Goal: Entertainment & Leisure: Browse casually

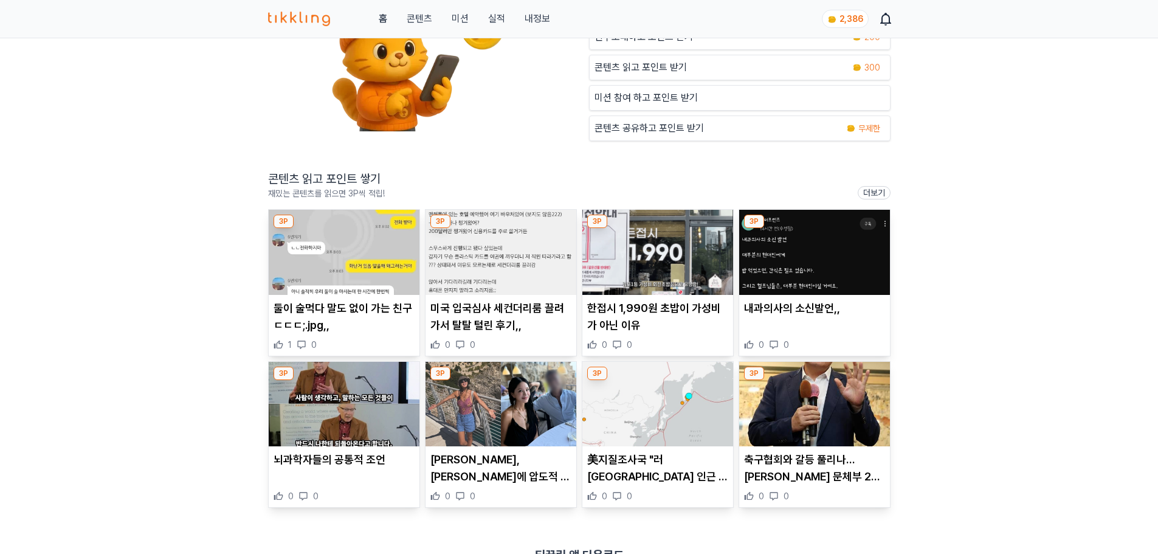
scroll to position [122, 0]
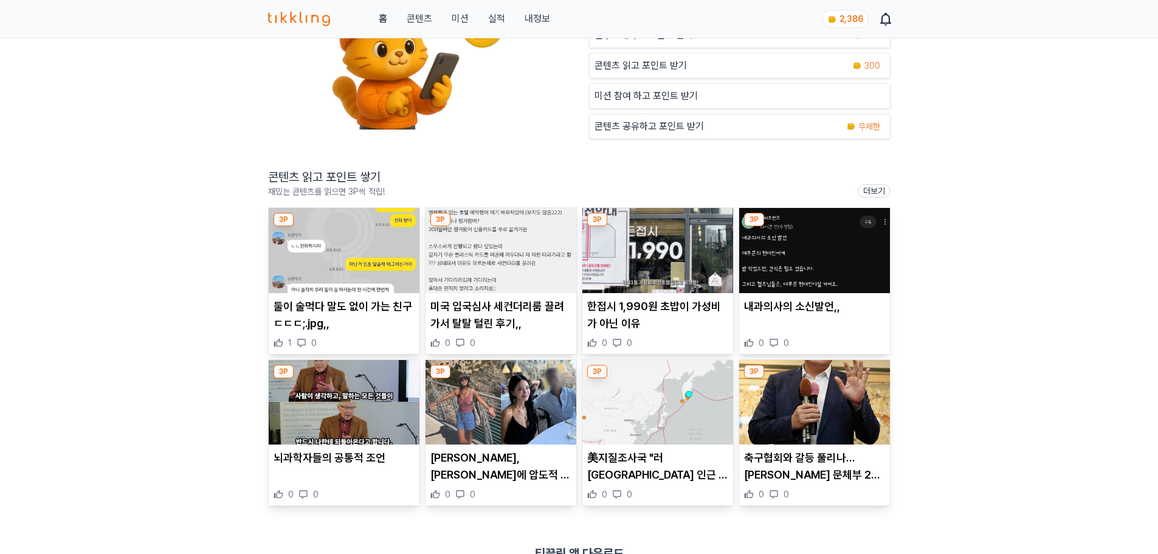
click at [480, 283] on img at bounding box center [501, 250] width 151 height 85
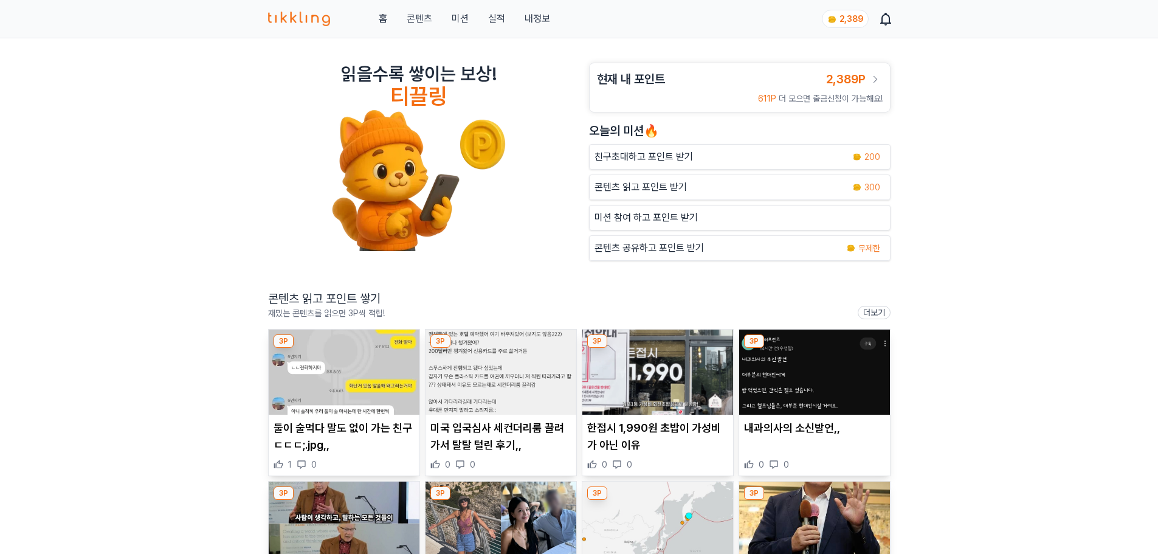
click at [326, 376] on img at bounding box center [344, 372] width 151 height 85
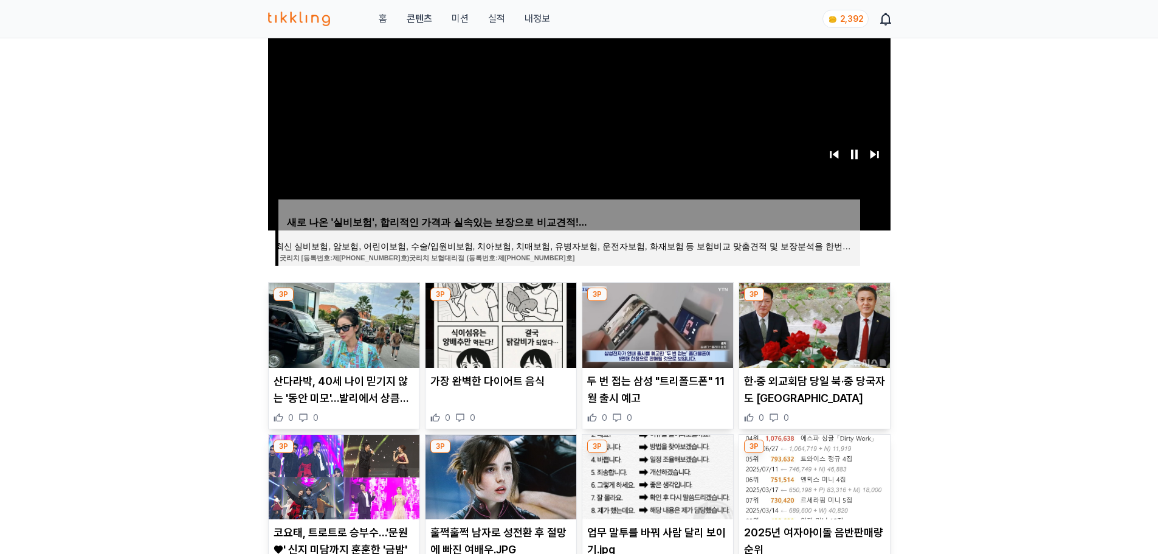
scroll to position [304, 0]
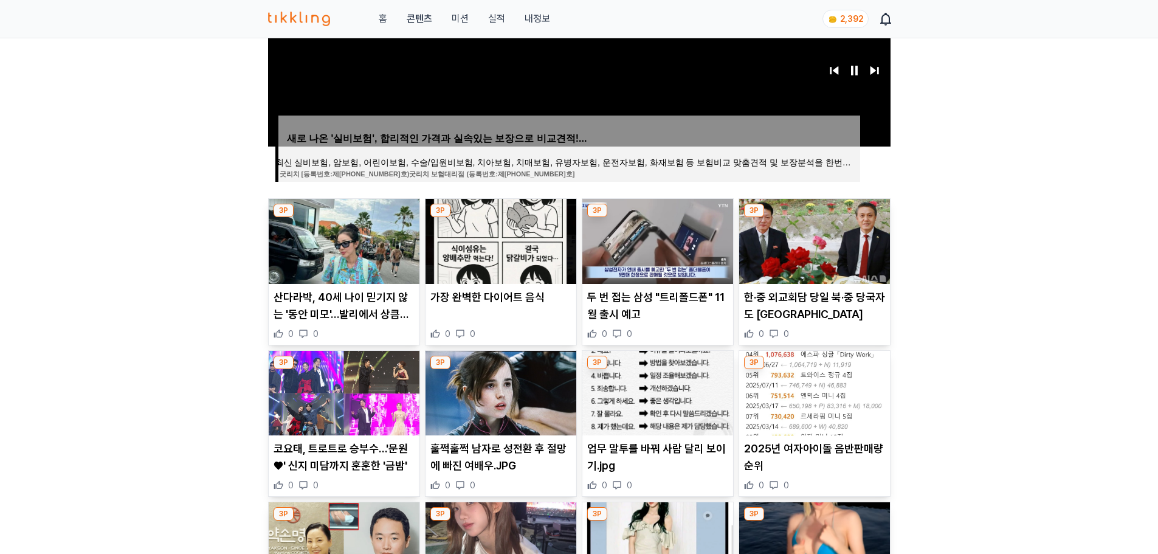
click at [669, 401] on img at bounding box center [658, 393] width 151 height 85
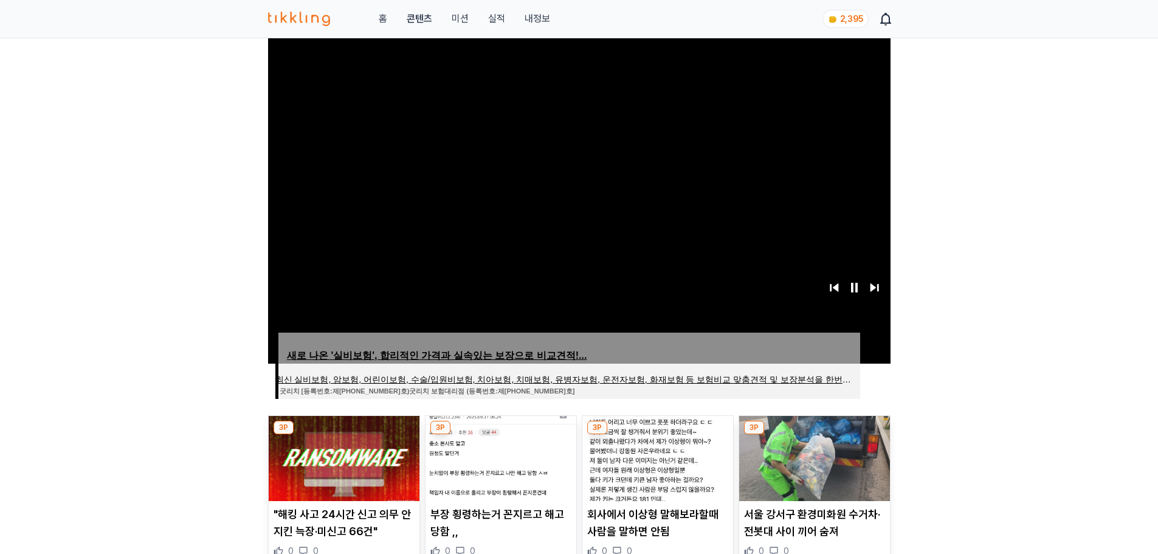
scroll to position [243, 0]
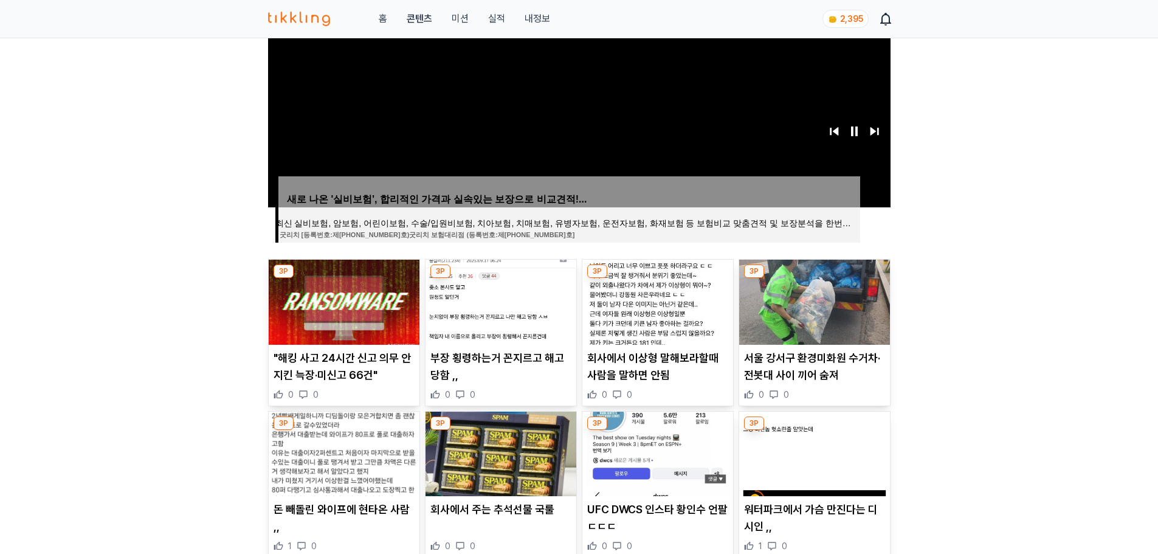
click at [491, 348] on article "부장 횡령하는거 꼰지르고 해고당함 ,, 0 0" at bounding box center [501, 333] width 151 height 146
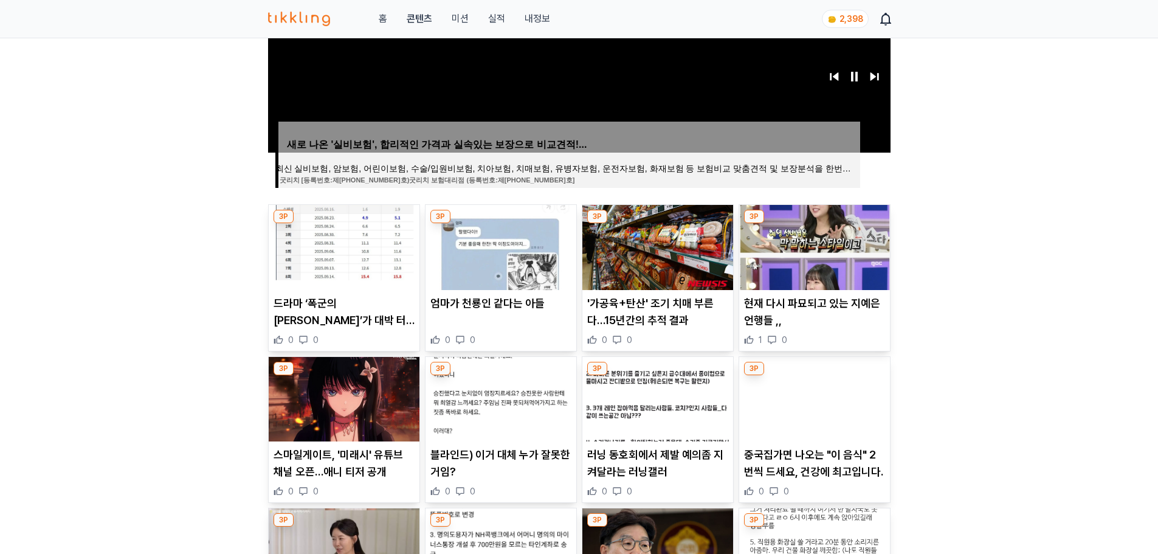
scroll to position [304, 0]
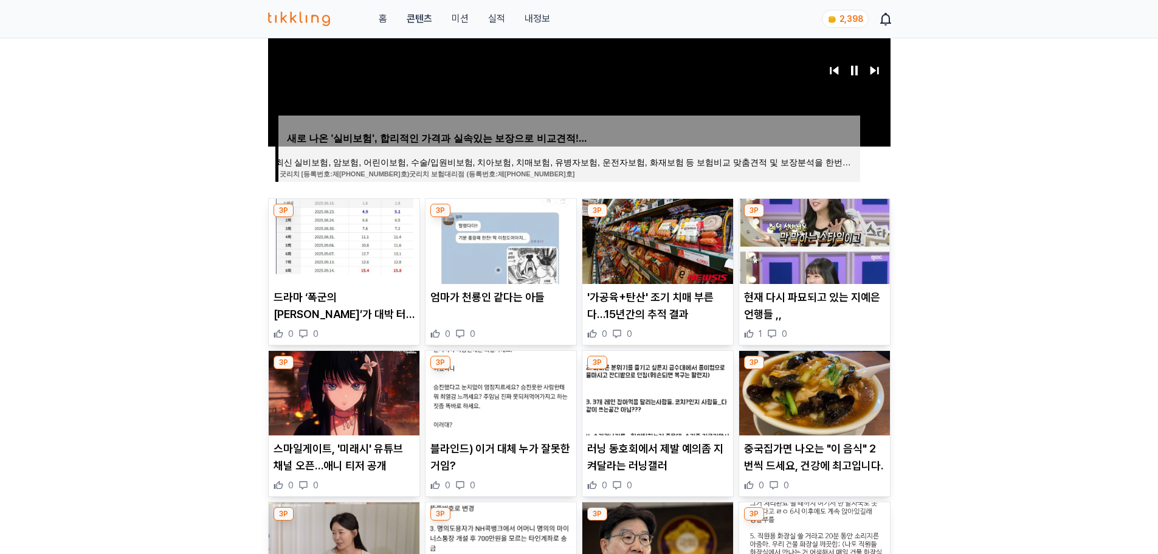
click at [351, 244] on img at bounding box center [344, 241] width 151 height 85
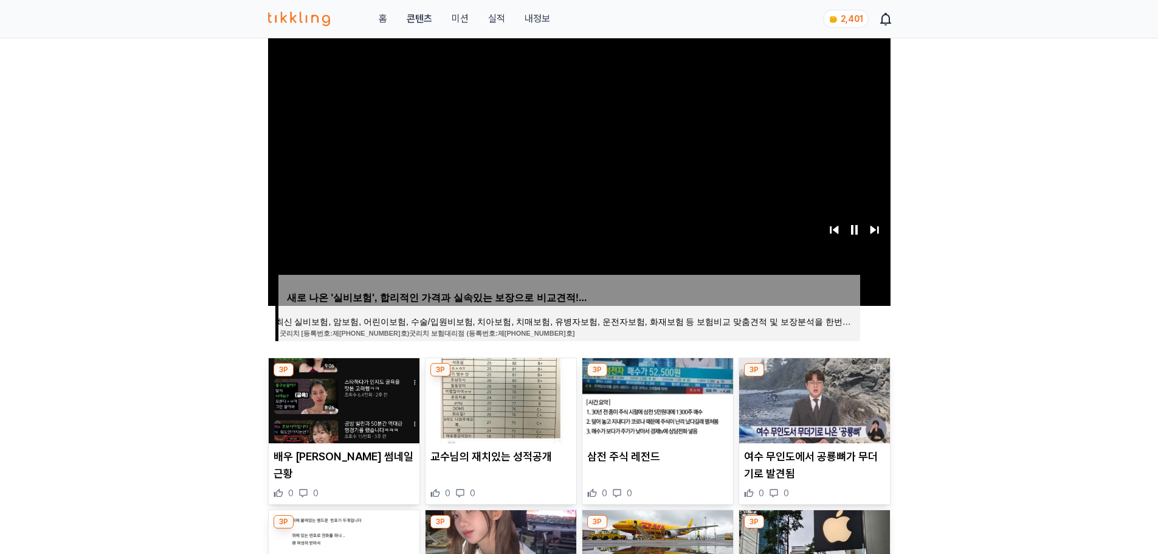
scroll to position [304, 0]
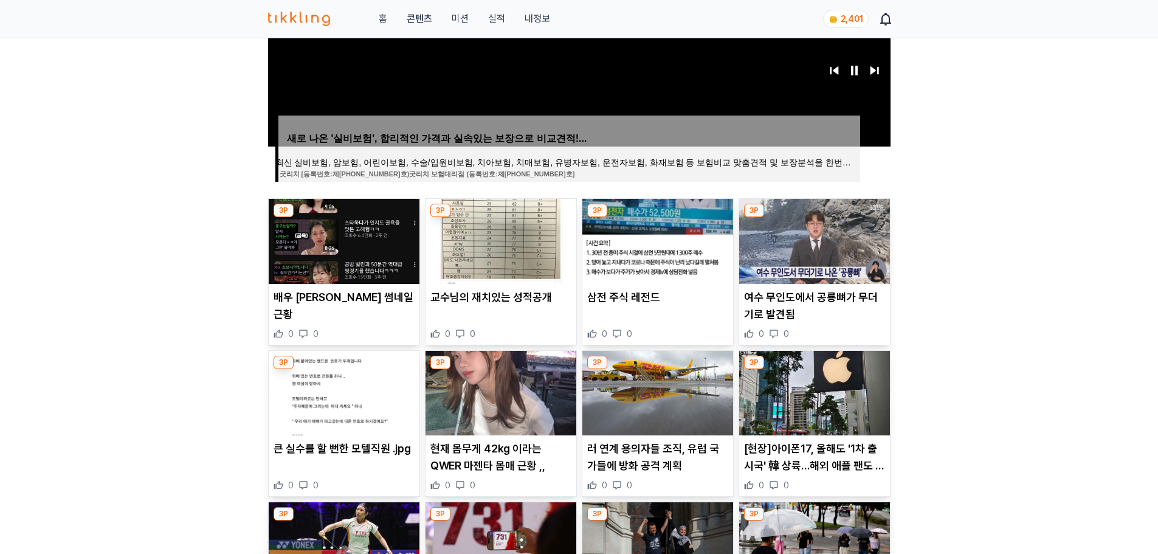
drag, startPoint x: 483, startPoint y: 289, endPoint x: 499, endPoint y: 299, distance: 18.3
click at [483, 289] on p "교수님의 재치있는 성적공개" at bounding box center [501, 297] width 141 height 17
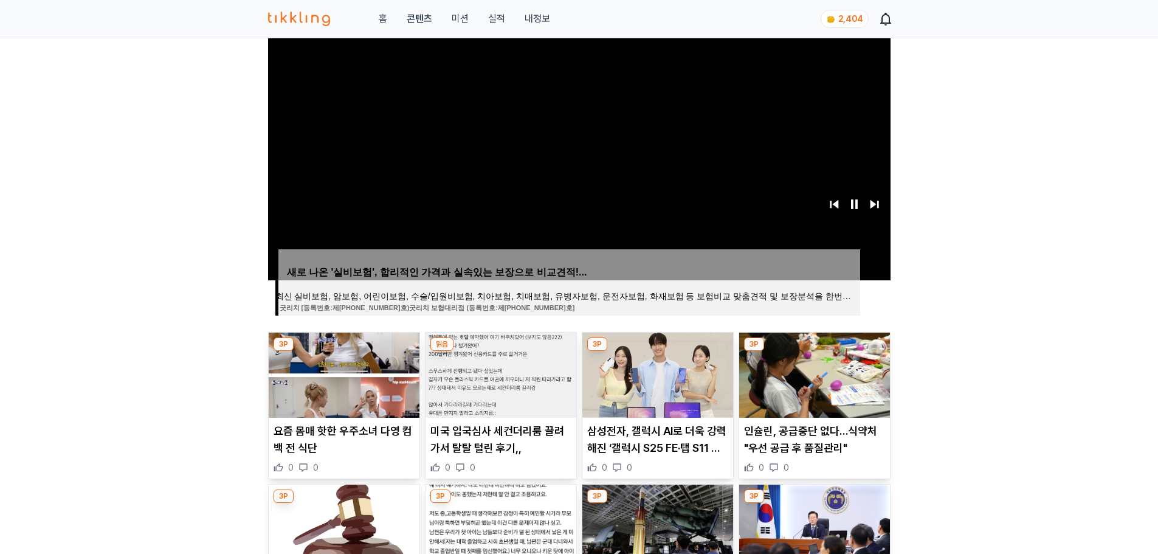
scroll to position [304, 0]
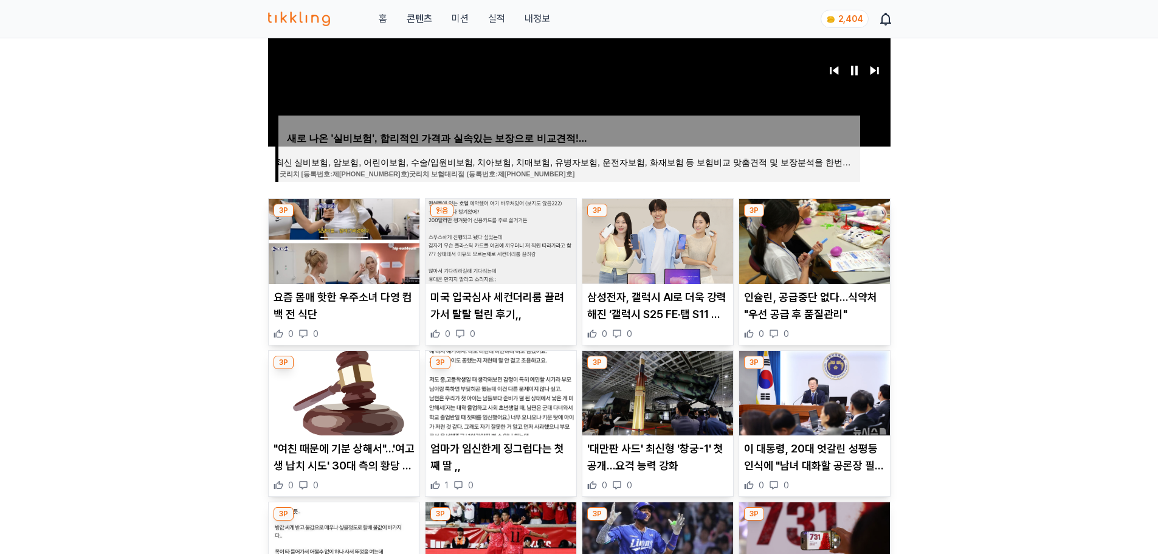
click at [831, 316] on p "인슐린, 공급중단 없다…식약처 "우선 공급 후 품질관리"" at bounding box center [814, 306] width 141 height 34
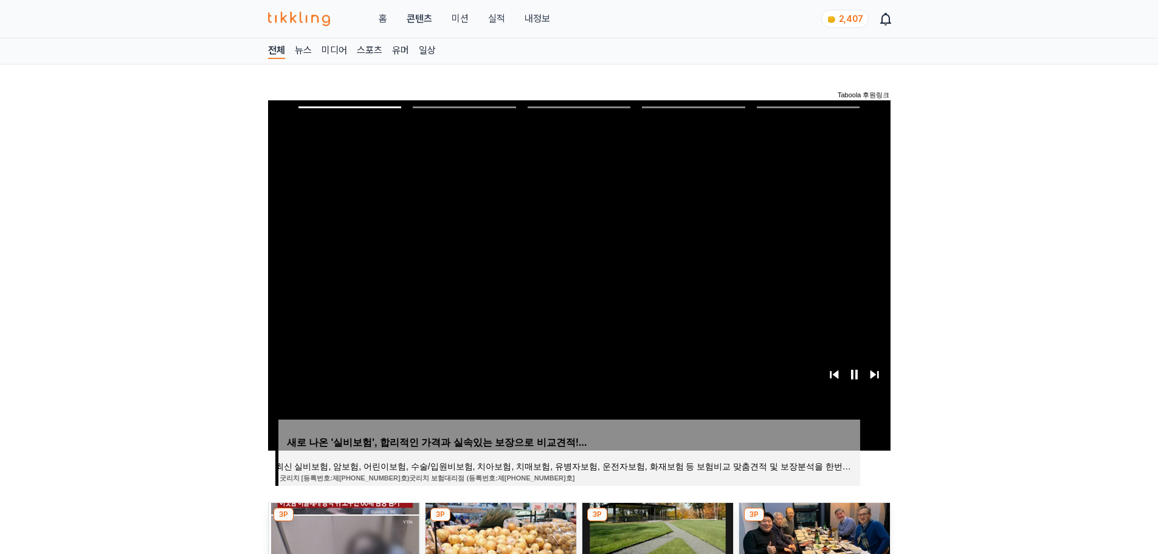
scroll to position [426, 0]
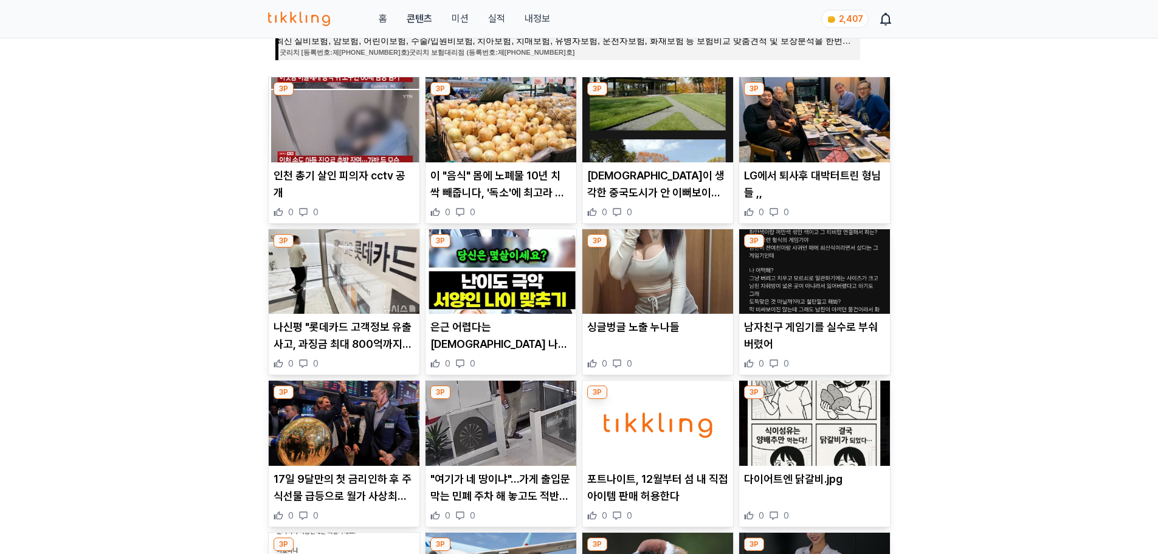
click at [651, 180] on p "중국인이 생각한 중국도시가 안 이뻐보이는 이유 ,," at bounding box center [657, 184] width 141 height 34
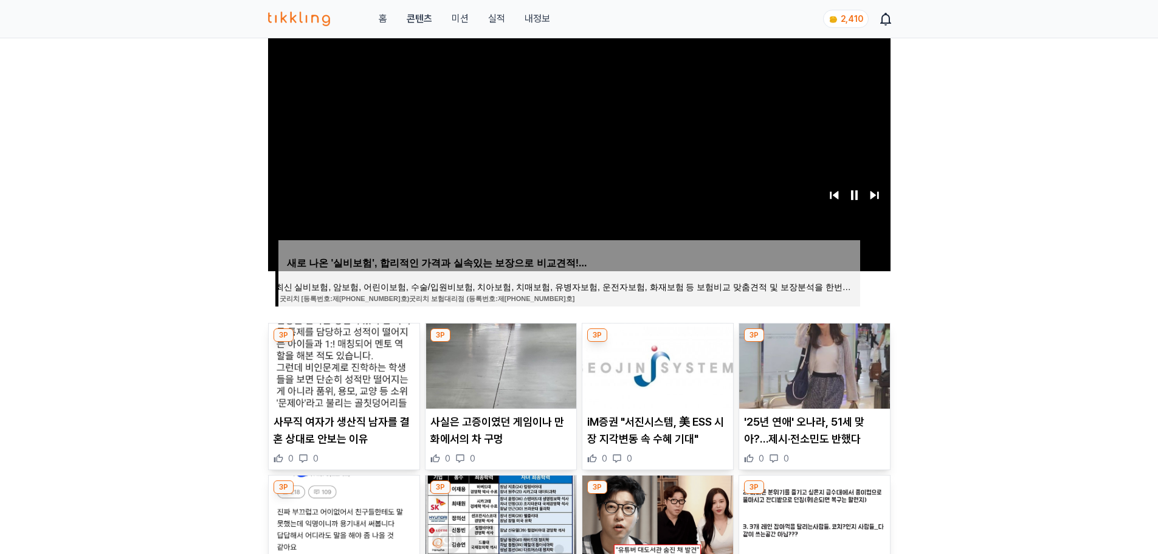
scroll to position [304, 0]
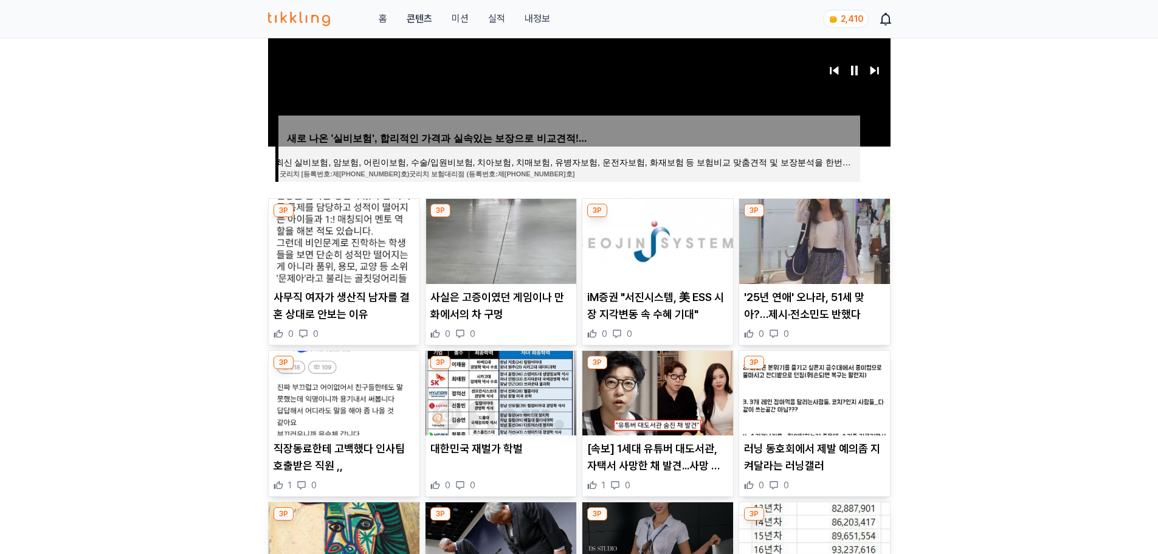
click at [670, 301] on p "iM증권 "서진시스템, 美 ESS 시장 지각변동 속 수혜 기대"" at bounding box center [657, 306] width 141 height 34
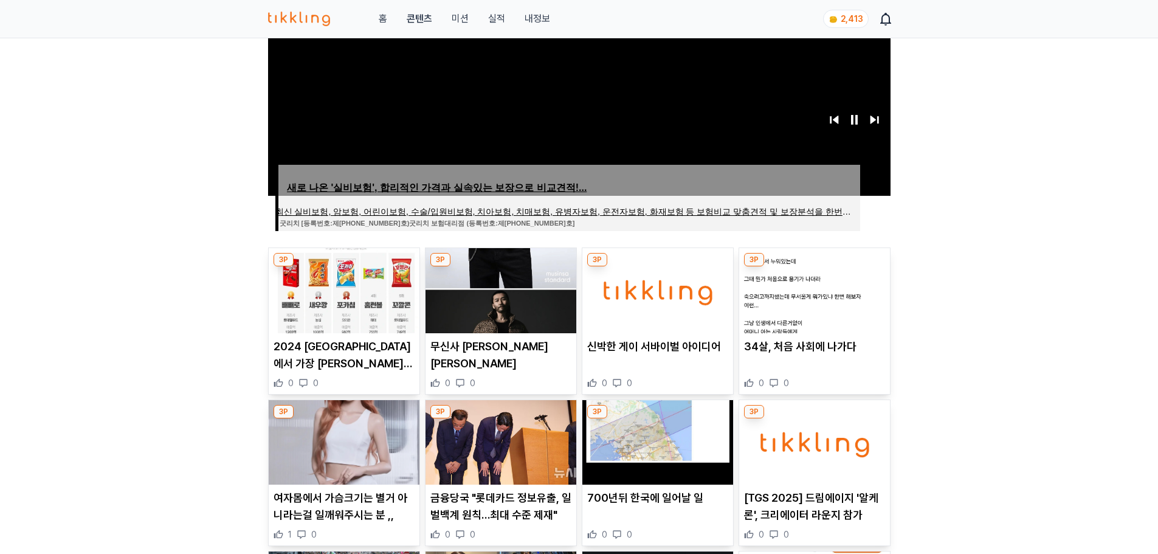
scroll to position [122, 0]
